Goal: Task Accomplishment & Management: Manage account settings

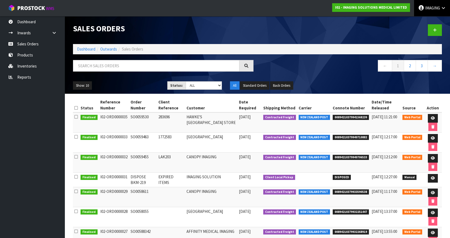
click at [443, 7] on icon at bounding box center [442, 8] width 5 height 4
click at [420, 22] on link "Logout" at bounding box center [428, 21] width 43 height 7
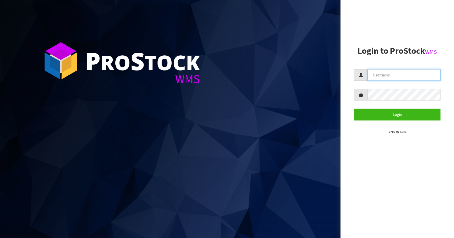
click at [383, 76] on input "text" at bounding box center [403, 75] width 73 height 12
type input "Aquacooler"
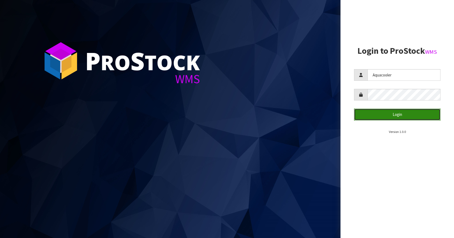
click at [399, 116] on button "Login" at bounding box center [397, 115] width 86 height 12
